Goal: Task Accomplishment & Management: Use online tool/utility

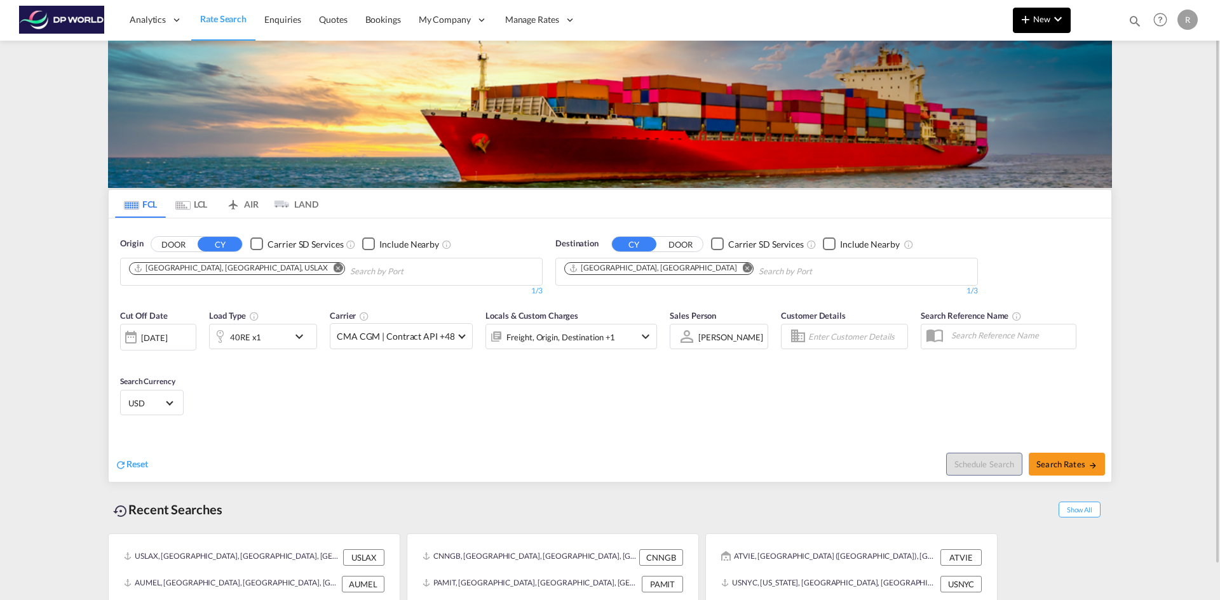
click at [1037, 20] on span "New" at bounding box center [1042, 19] width 48 height 10
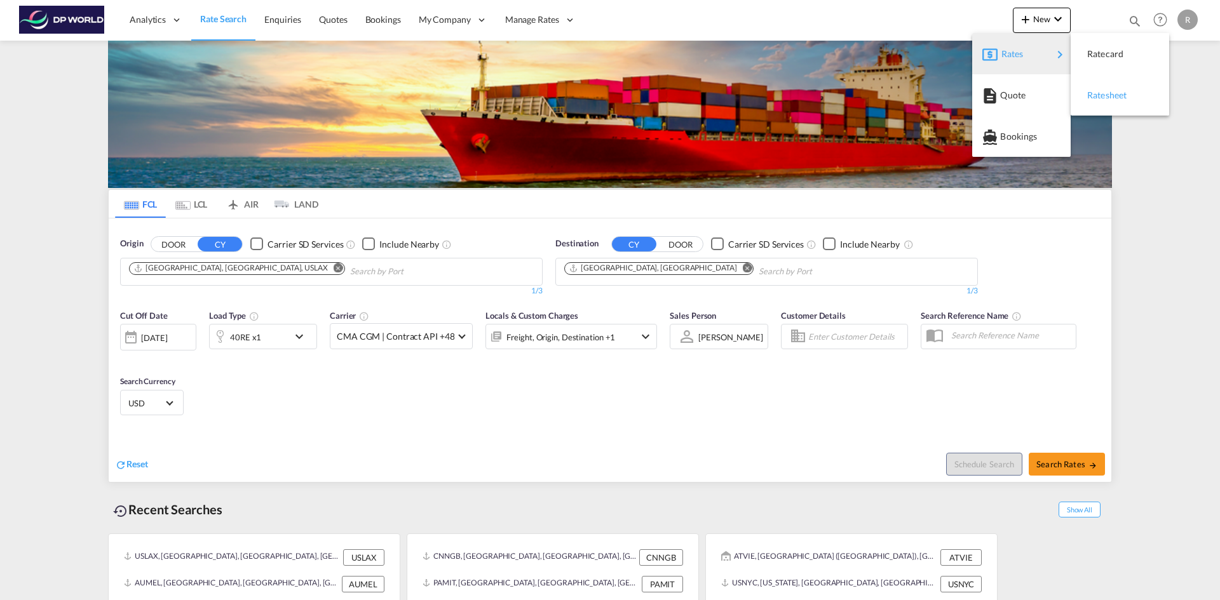
click at [1101, 96] on span "Ratesheet" at bounding box center [1094, 95] width 14 height 25
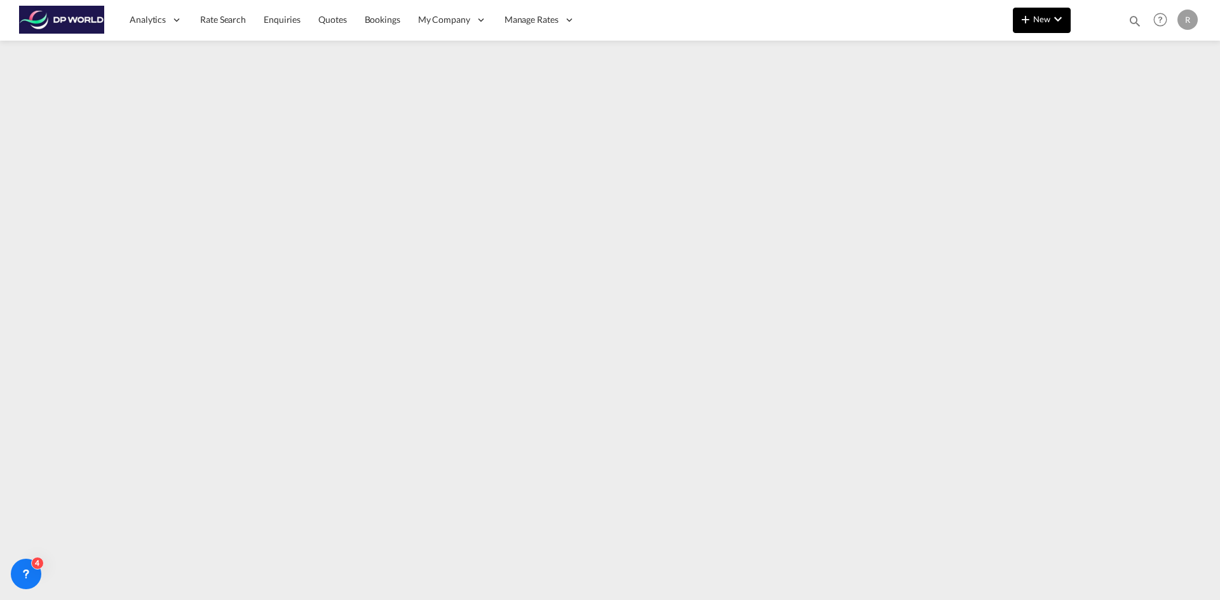
click at [1022, 29] on button "New" at bounding box center [1042, 20] width 58 height 25
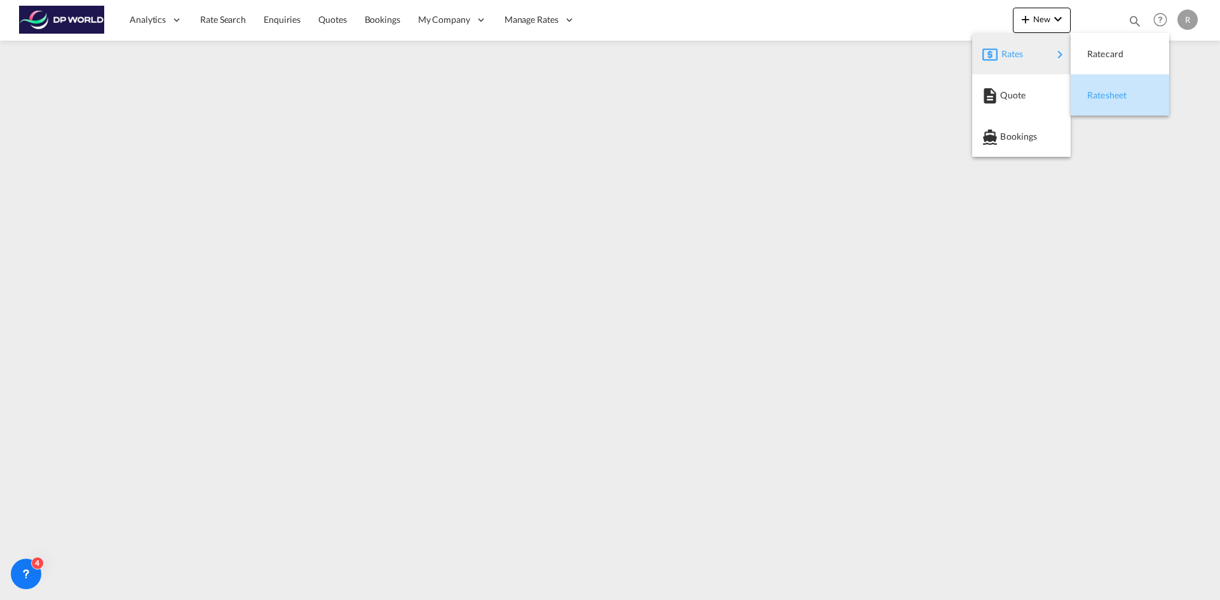
click at [1092, 92] on span "Ratesheet" at bounding box center [1094, 95] width 14 height 25
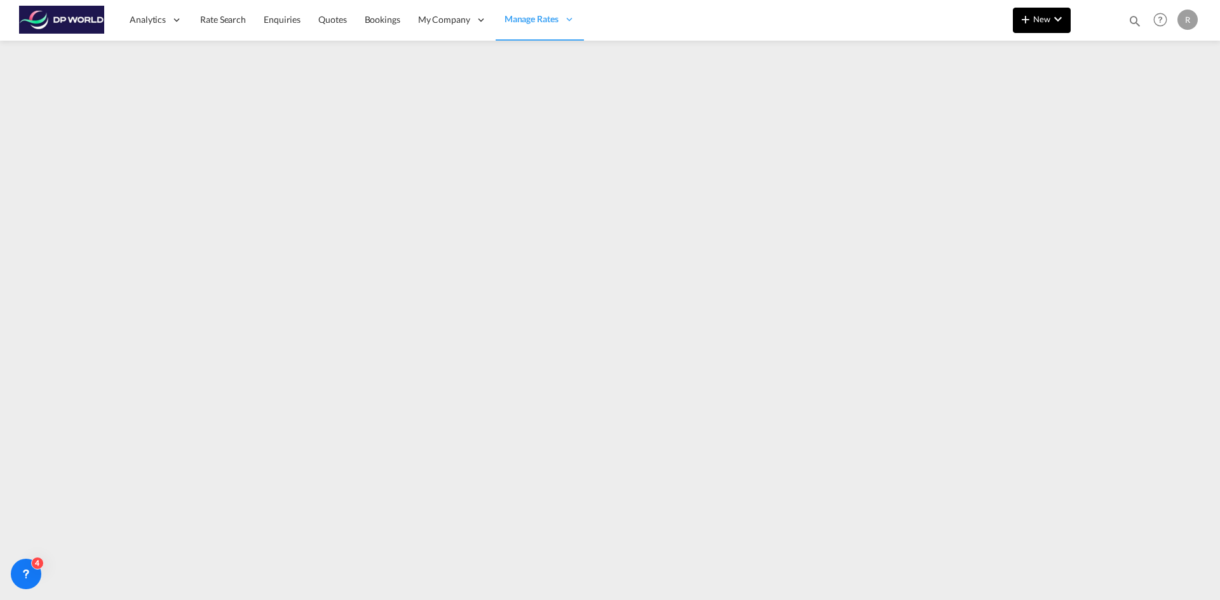
click at [1061, 16] on md-icon "icon-chevron-down" at bounding box center [1057, 18] width 15 height 15
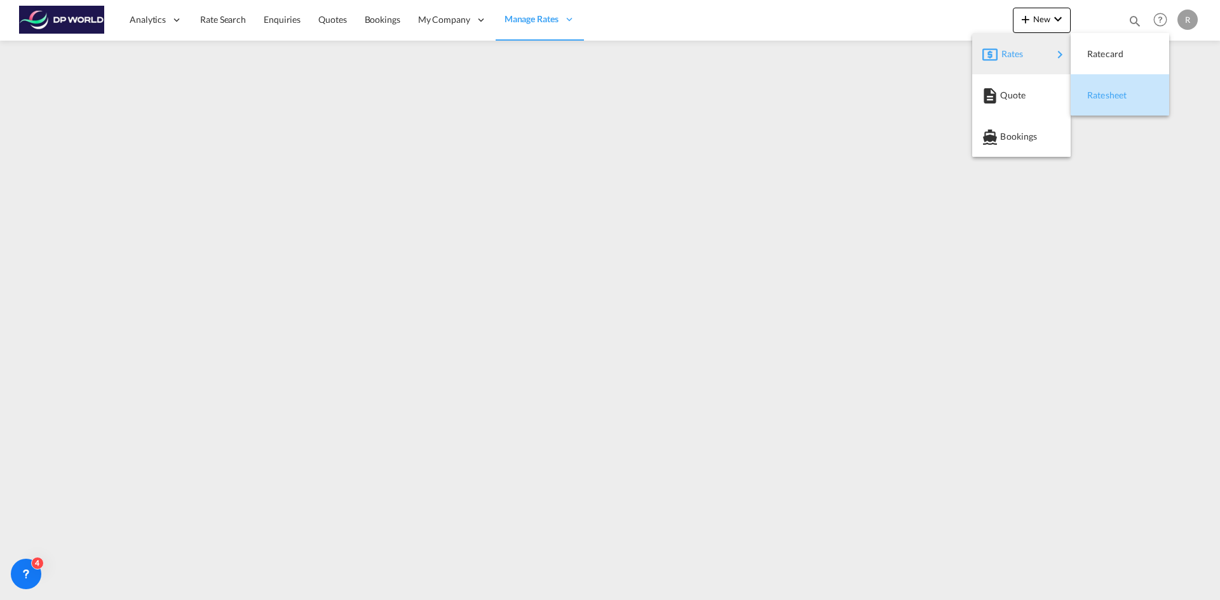
click at [1120, 101] on div "Ratesheet" at bounding box center [1110, 95] width 47 height 32
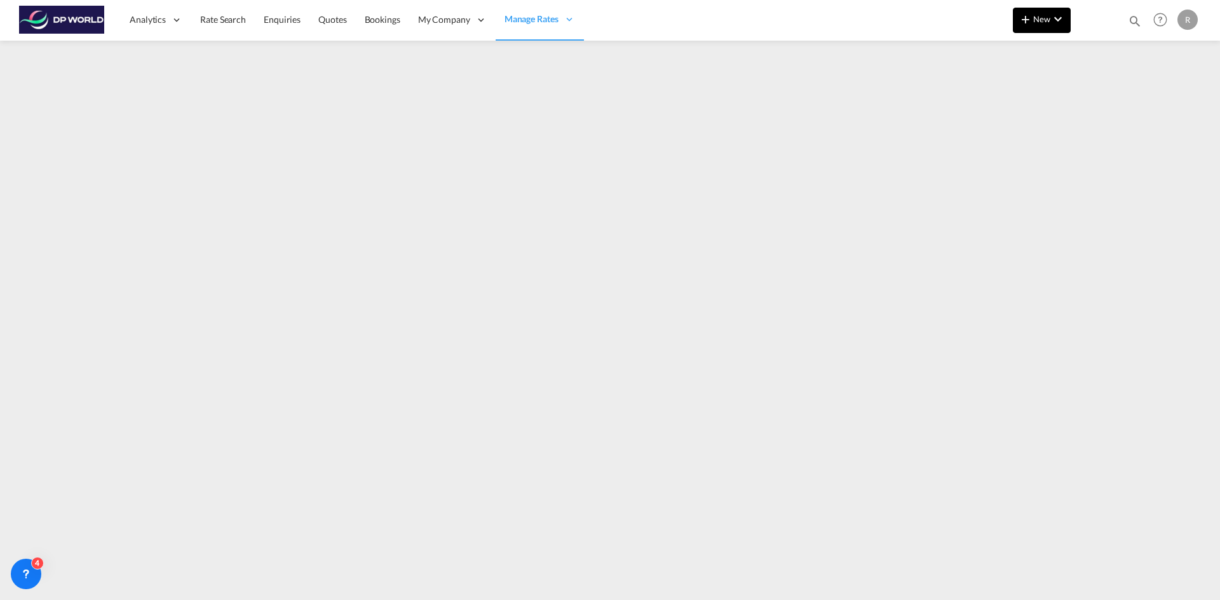
click at [1063, 24] on md-icon "icon-chevron-down" at bounding box center [1057, 18] width 15 height 15
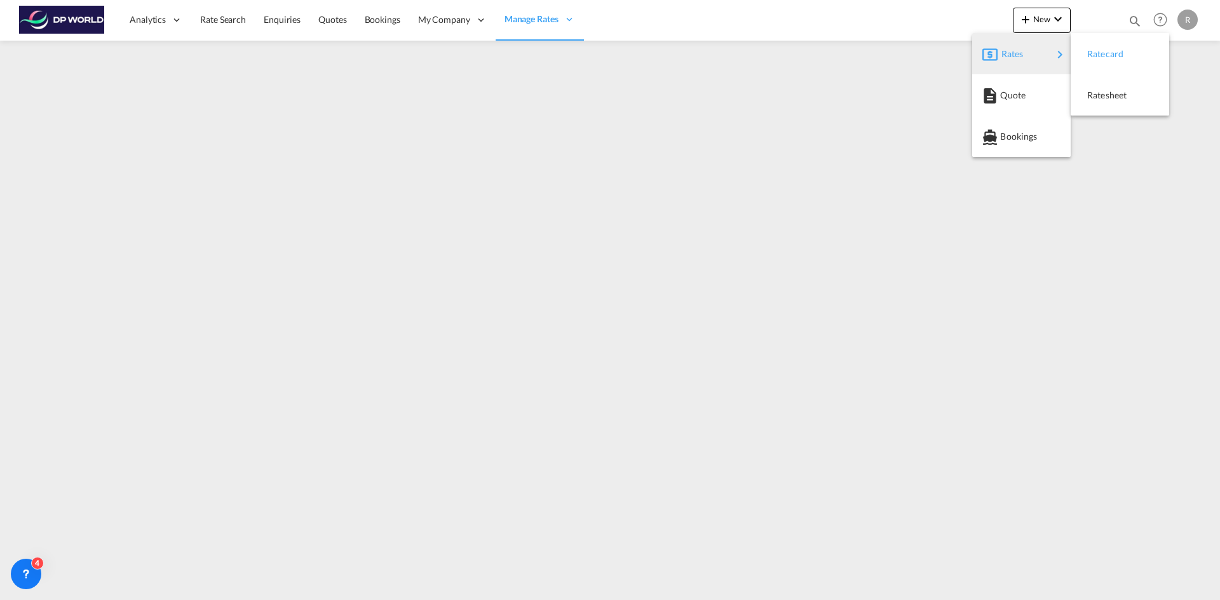
click at [1120, 61] on div "Ratecard" at bounding box center [1110, 54] width 47 height 32
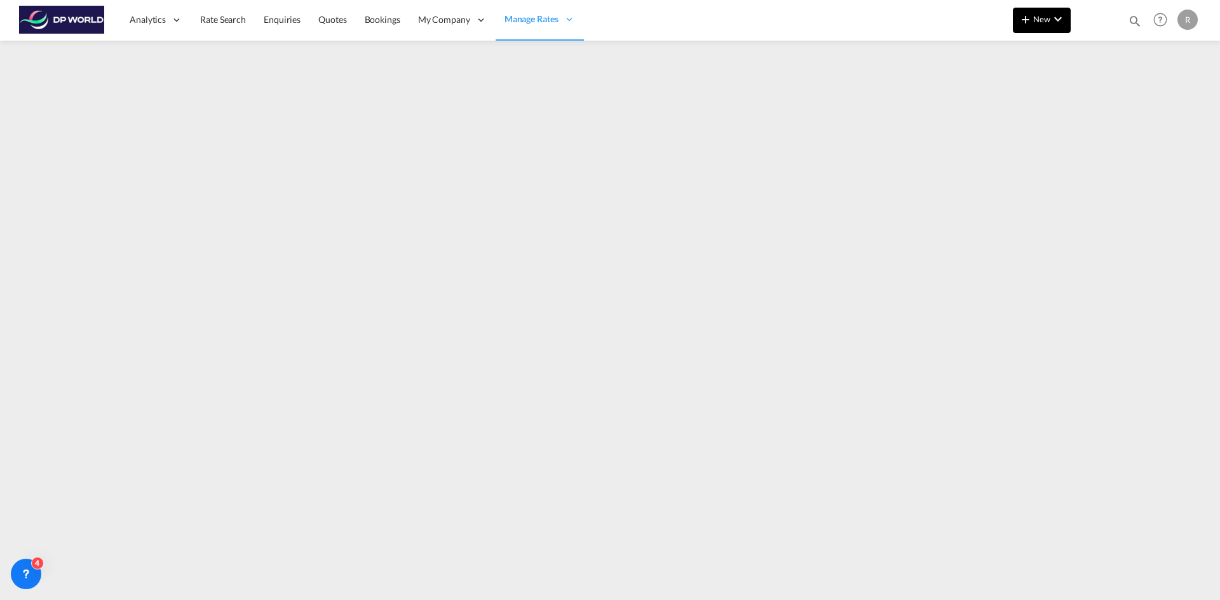
click at [1043, 24] on button "New" at bounding box center [1042, 20] width 58 height 25
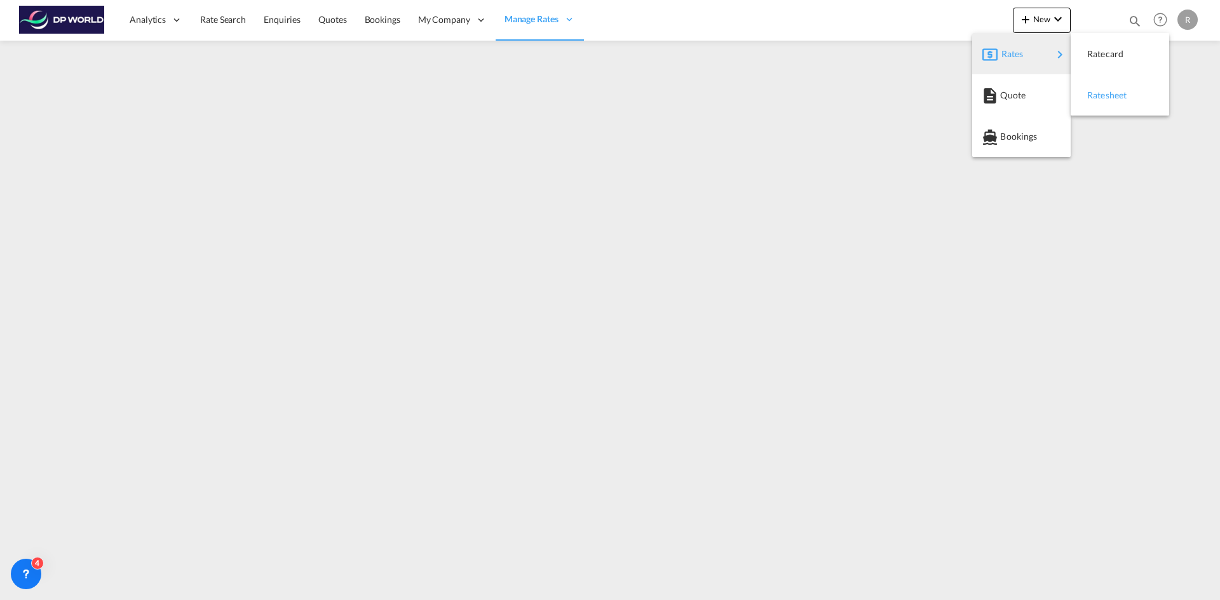
click at [1114, 101] on div "Ratesheet" at bounding box center [1110, 95] width 47 height 32
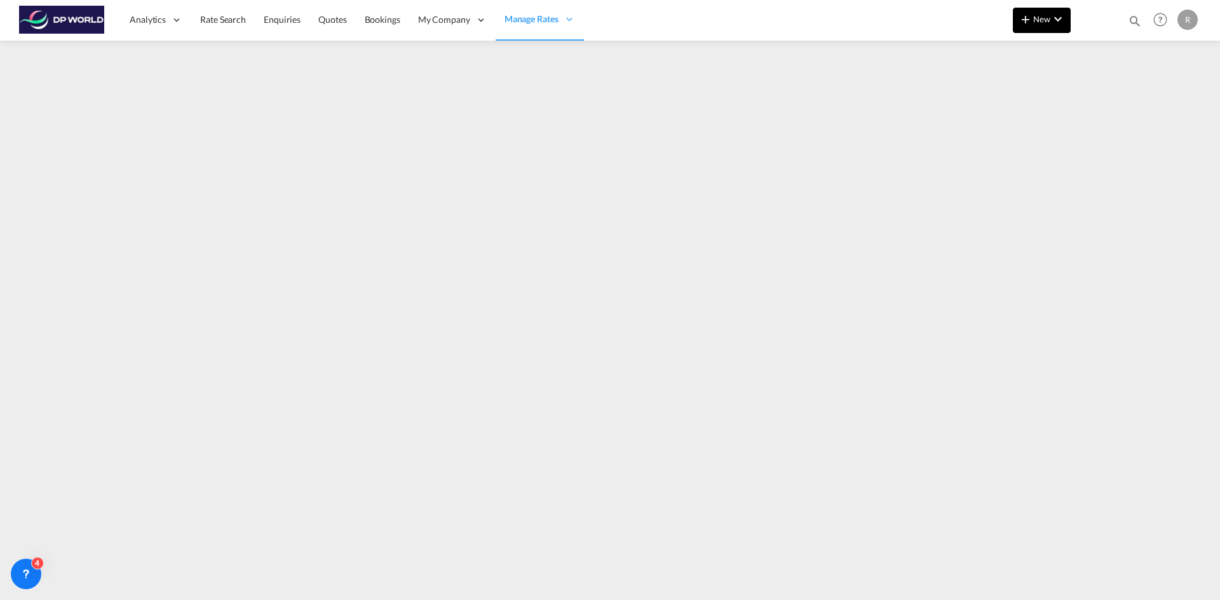
click at [1047, 15] on span "New" at bounding box center [1042, 19] width 48 height 10
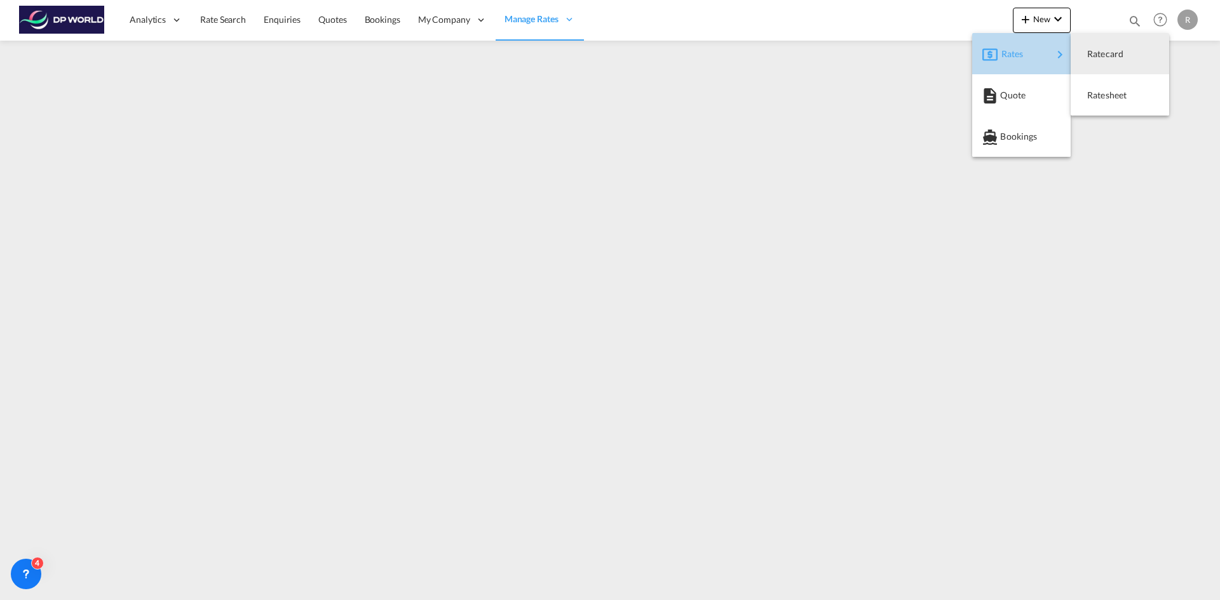
click at [1035, 51] on div "Rates" at bounding box center [1026, 54] width 51 height 32
click at [1101, 100] on span "Ratesheet" at bounding box center [1094, 95] width 14 height 25
